Goal: Transaction & Acquisition: Purchase product/service

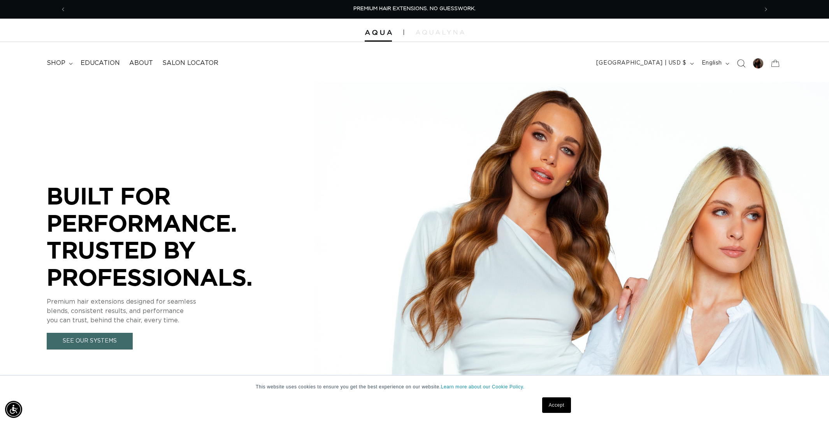
click at [738, 65] on icon "Search" at bounding box center [741, 64] width 8 height 8
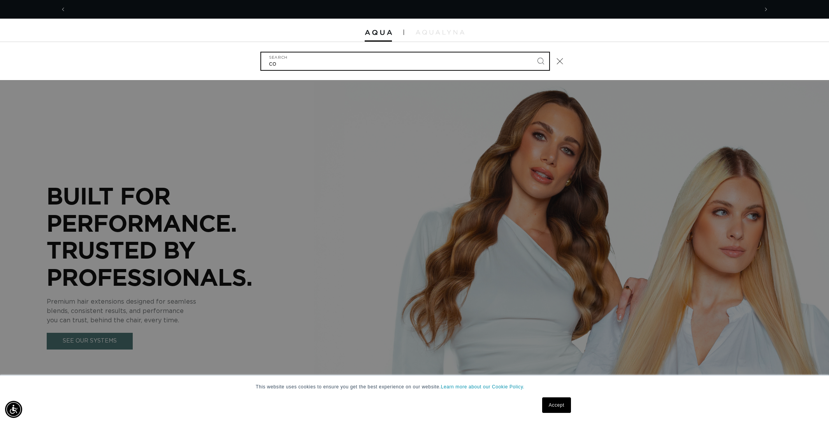
scroll to position [0, 692]
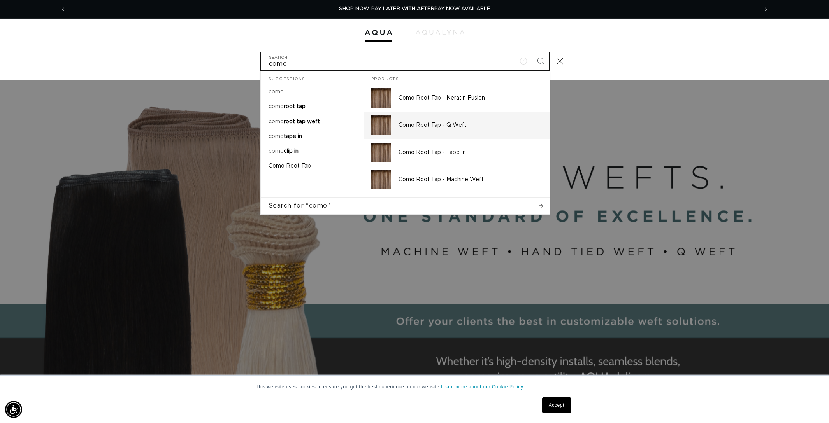
type input "como"
click at [412, 125] on p "Como Root Tap - Q Weft" at bounding box center [469, 125] width 143 height 7
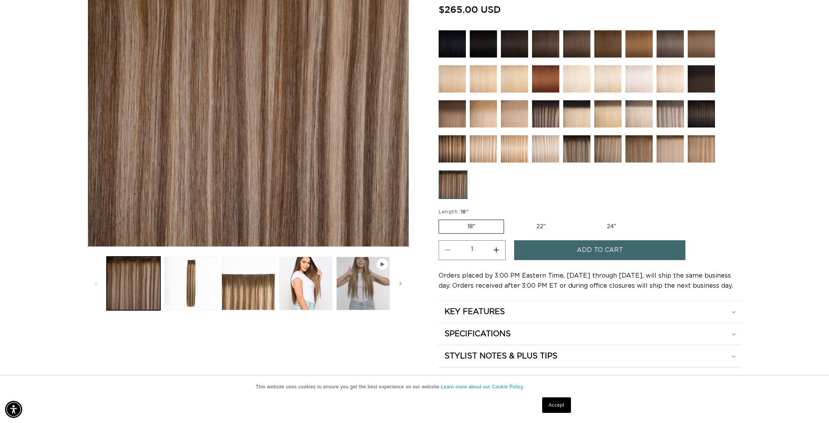
scroll to position [183, 0]
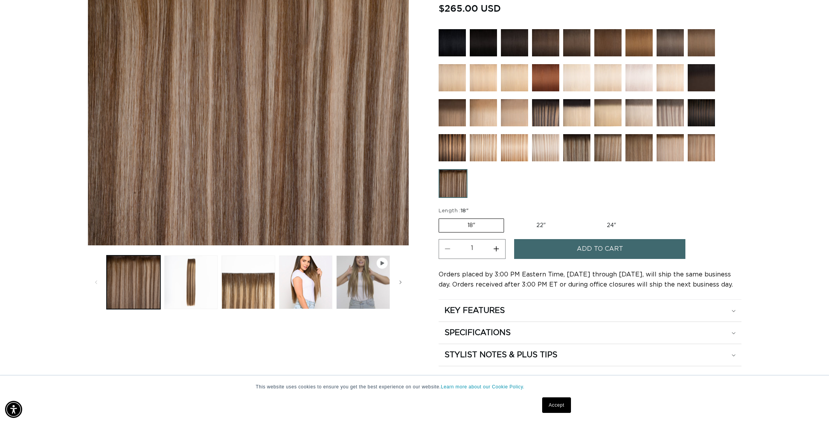
click at [542, 224] on label "22" Variant sold out or unavailable" at bounding box center [541, 225] width 66 height 13
click at [508, 217] on input "22" Variant sold out or unavailable" at bounding box center [508, 217] width 0 height 0
radio input "true"
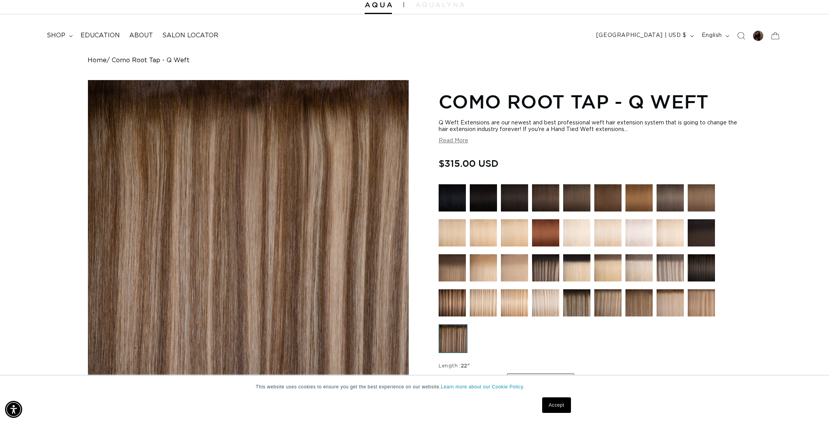
drag, startPoint x: 483, startPoint y: 160, endPoint x: 503, endPoint y: 167, distance: 21.8
click at [433, 169] on div "Skip to product information Open media 1 in modal Open media 2 in modal Open me…" at bounding box center [415, 301] width 654 height 442
